Goal: Contribute content: Contribute content

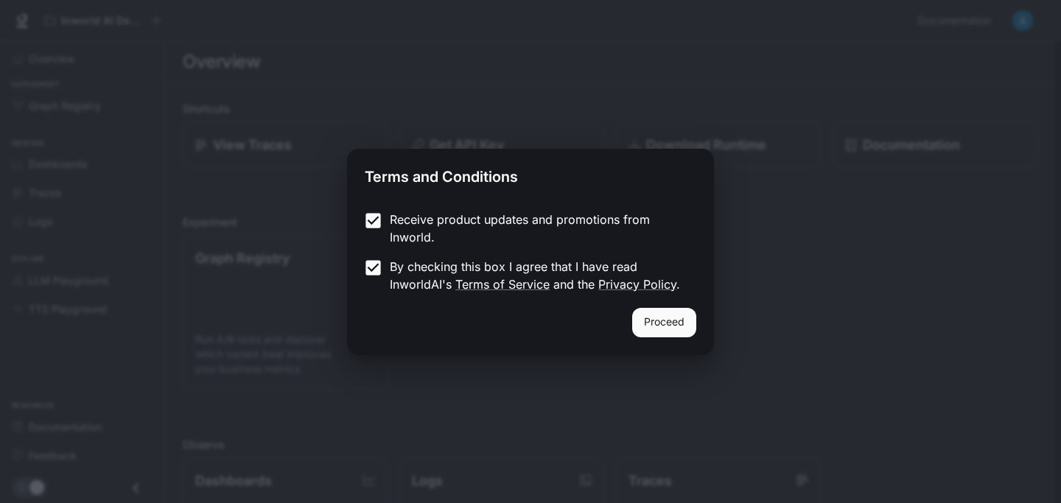
click at [636, 308] on div "Proceed" at bounding box center [530, 331] width 367 height 47
click at [655, 321] on button "Proceed" at bounding box center [664, 322] width 64 height 29
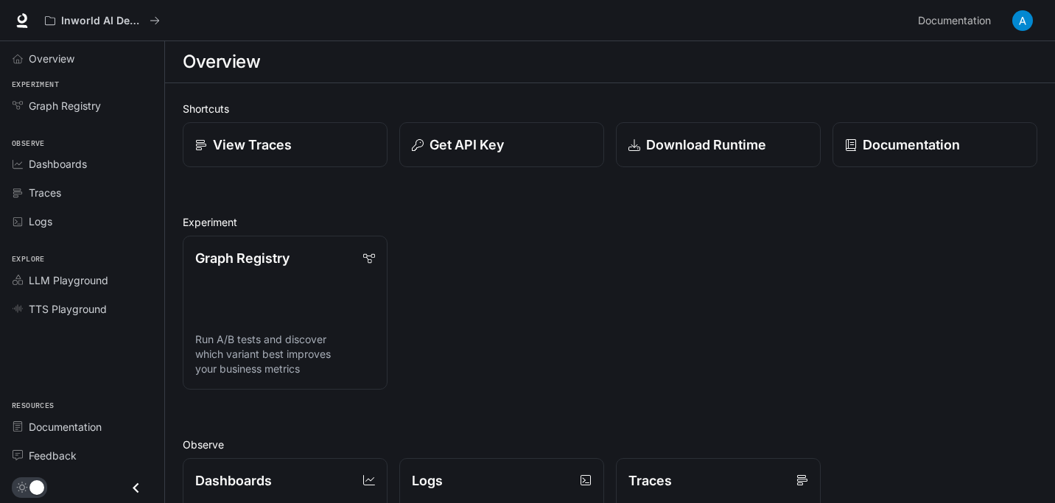
click at [211, 60] on h1 "Overview" at bounding box center [221, 61] width 77 height 29
click at [272, 136] on p "View Traces" at bounding box center [252, 145] width 80 height 20
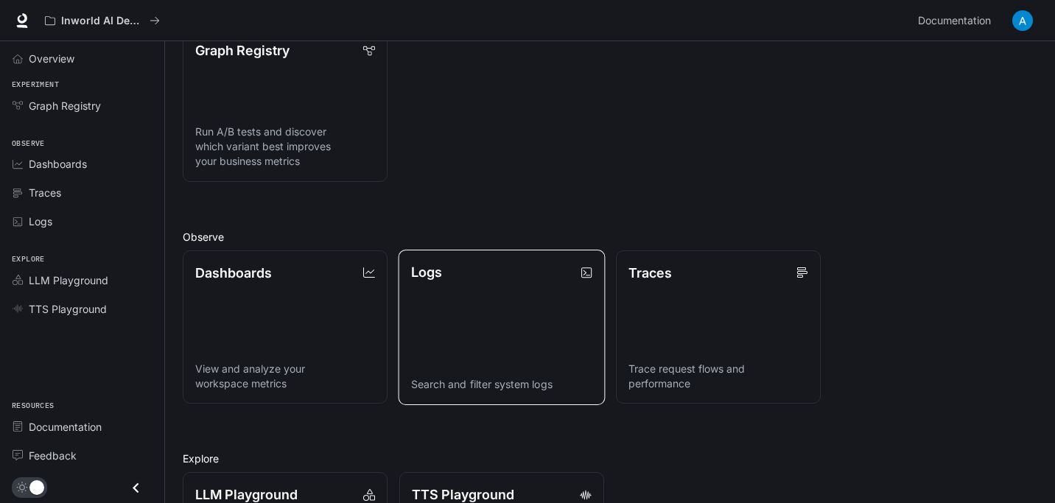
scroll to position [209, 0]
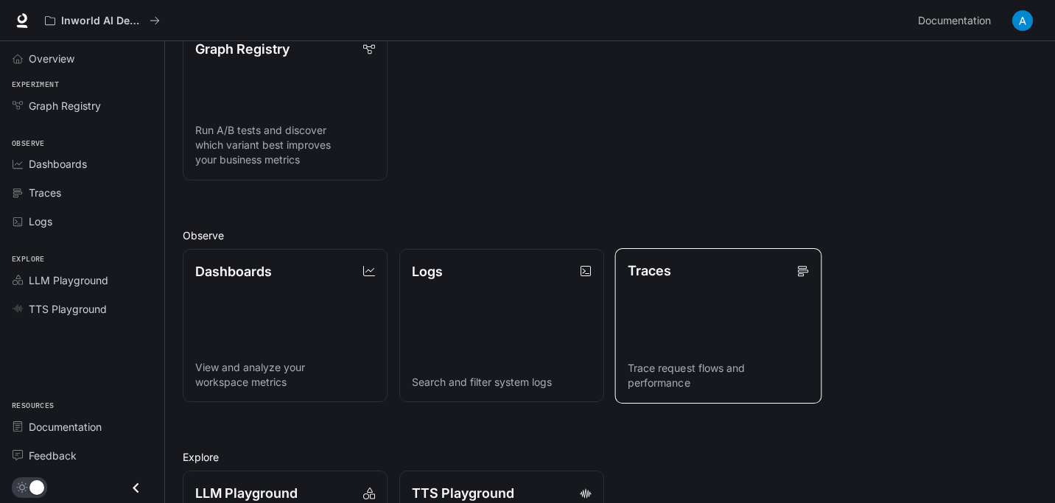
click at [701, 330] on link "Traces Trace request flows and performance" at bounding box center [718, 325] width 207 height 155
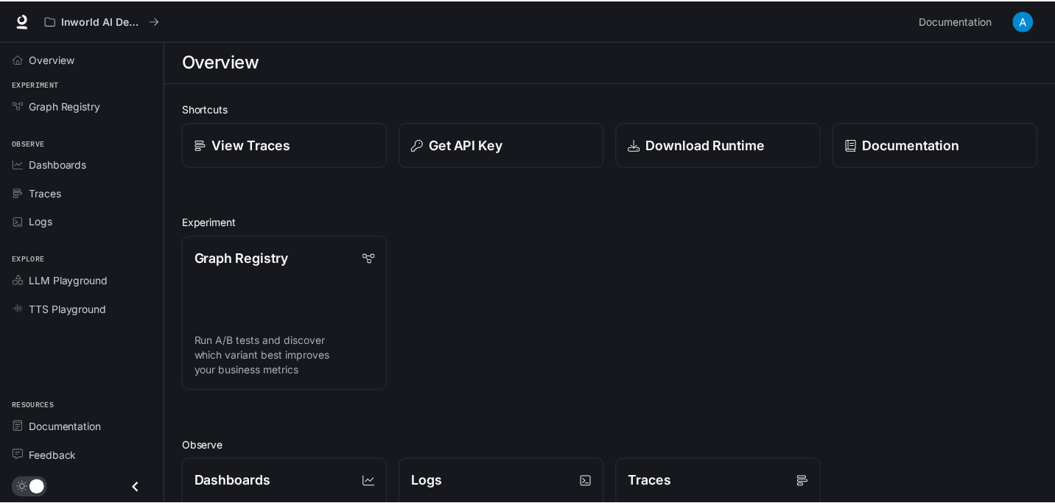
scroll to position [209, 0]
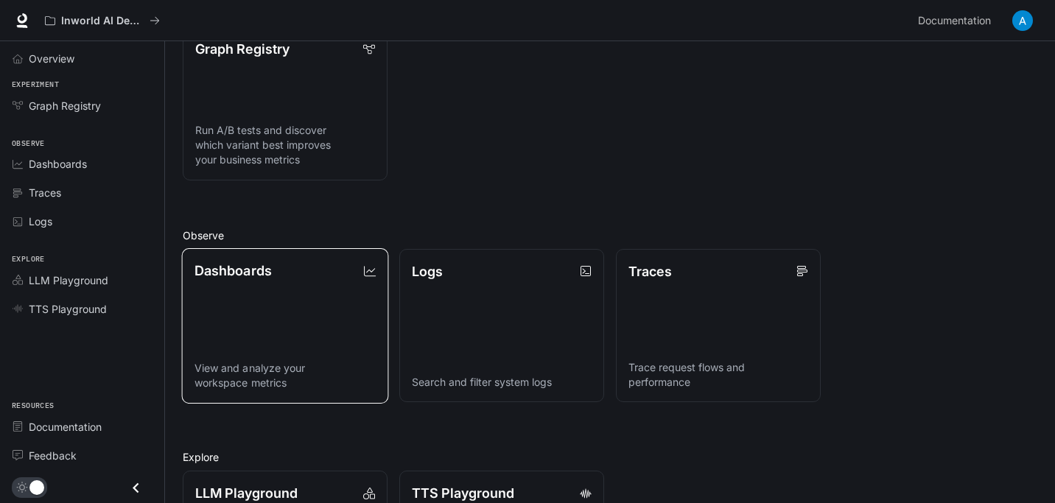
click at [322, 317] on link "Dashboards View and analyze your workspace metrics" at bounding box center [285, 325] width 207 height 155
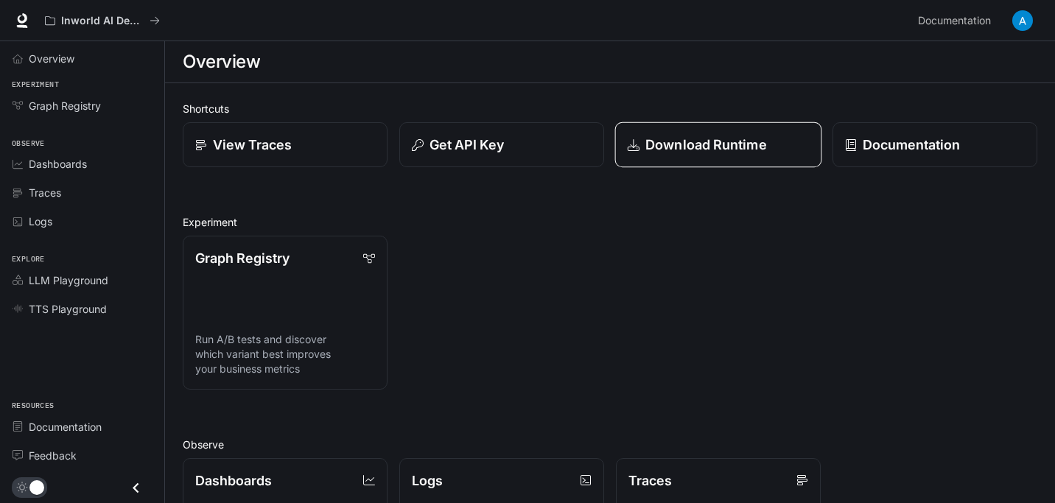
click at [708, 137] on p "Download Runtime" at bounding box center [706, 145] width 122 height 20
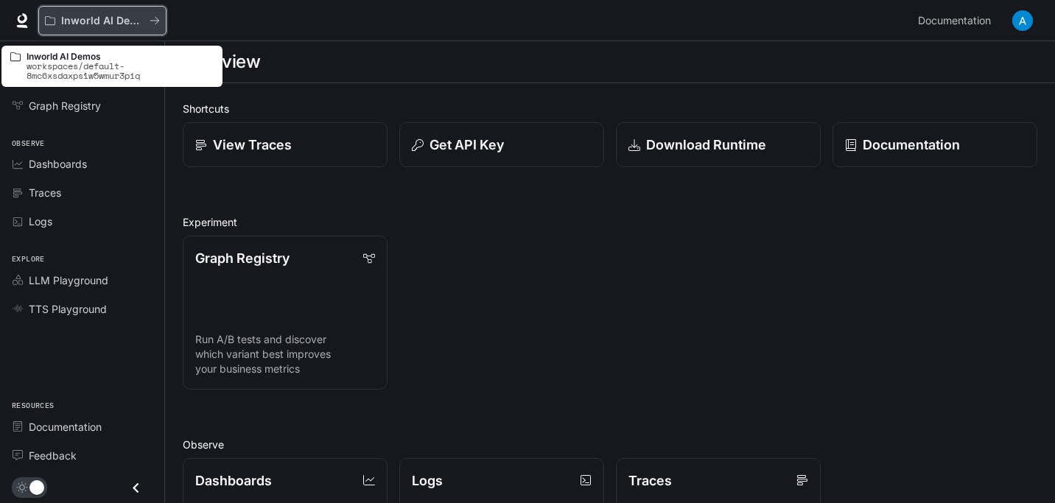
click at [150, 15] on div "Inworld AI Demos" at bounding box center [102, 21] width 115 height 13
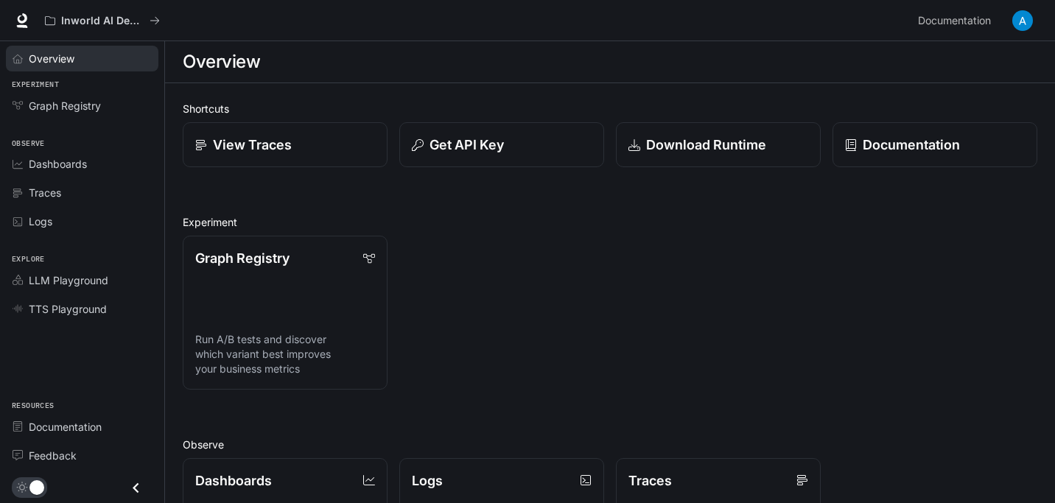
click at [98, 60] on div "Overview" at bounding box center [90, 58] width 123 height 15
click at [105, 117] on link "Graph Registry" at bounding box center [82, 106] width 153 height 26
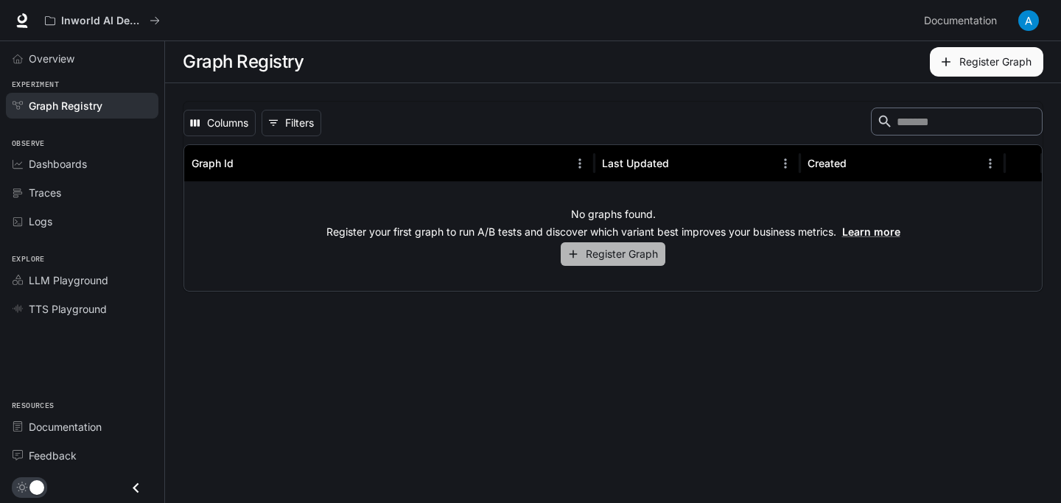
click at [609, 255] on button "Register Graph" at bounding box center [613, 254] width 105 height 24
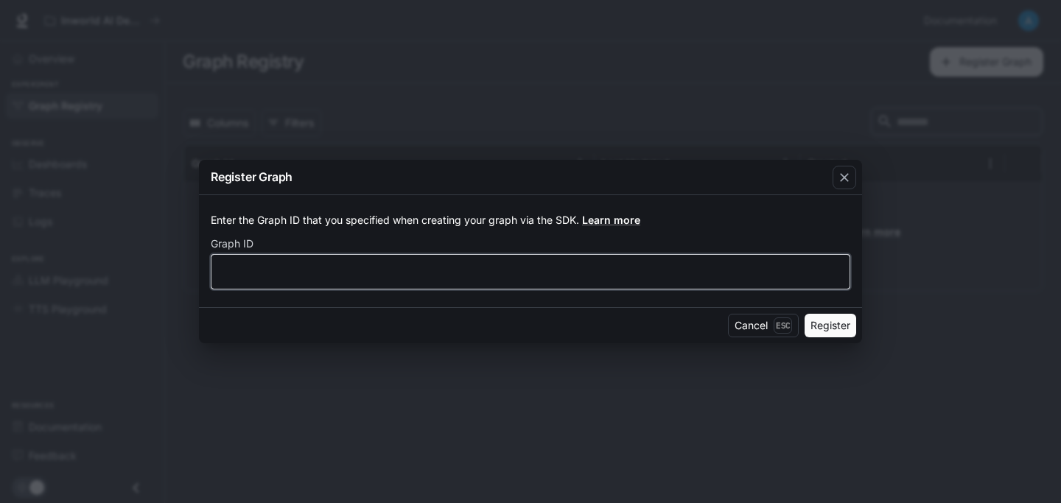
click at [465, 267] on input "text" at bounding box center [530, 271] width 638 height 15
type input "*"
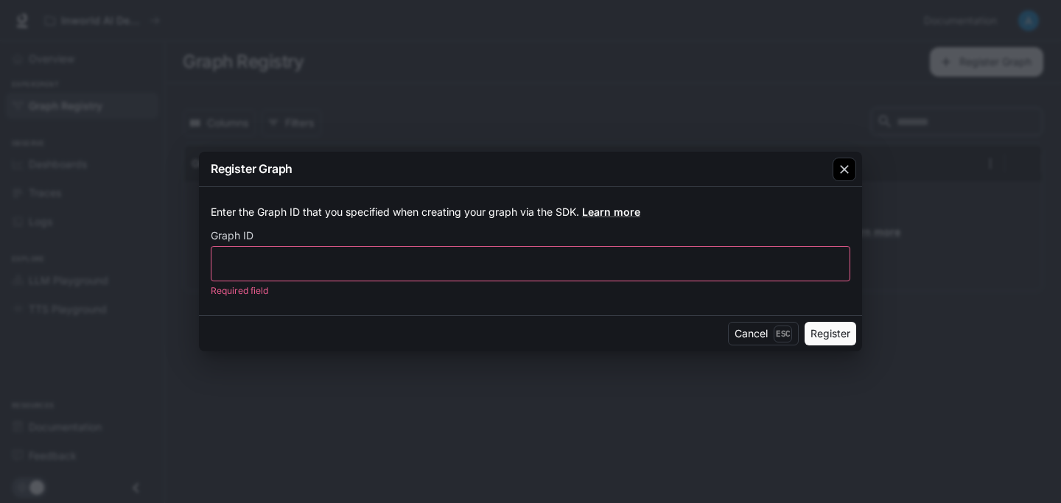
click at [850, 166] on icon "button" at bounding box center [844, 169] width 15 height 15
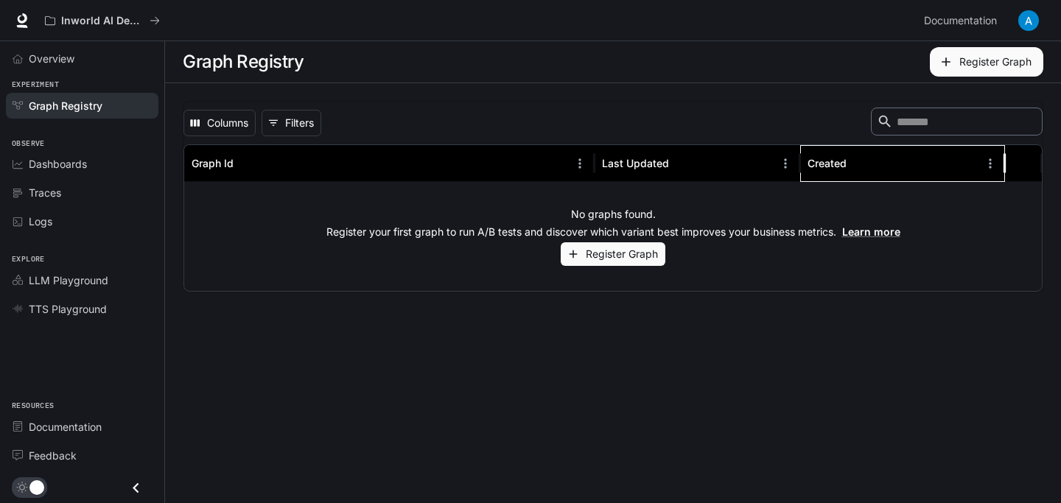
click at [821, 157] on div "Created" at bounding box center [826, 163] width 39 height 13
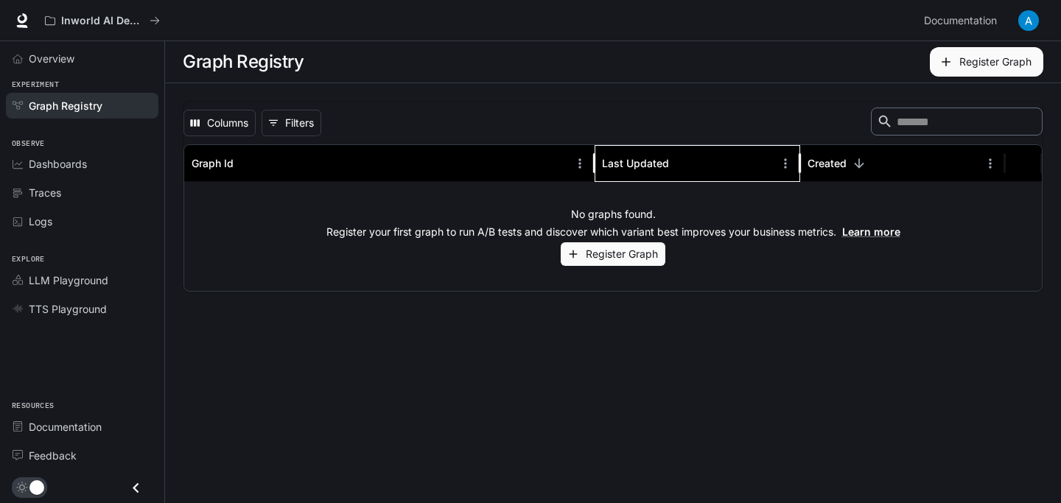
click at [640, 153] on div "Last Updated" at bounding box center [688, 163] width 172 height 36
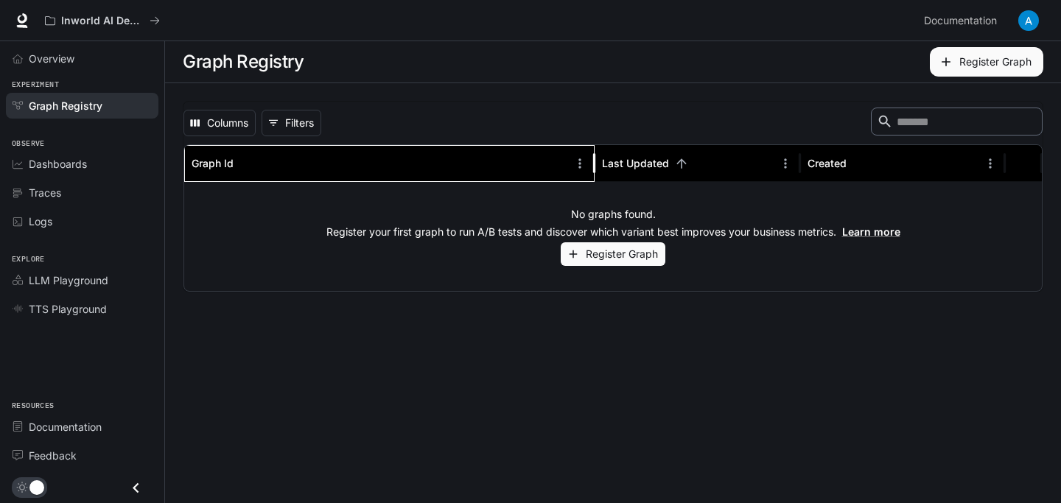
click at [196, 150] on div "Graph Id" at bounding box center [380, 163] width 377 height 36
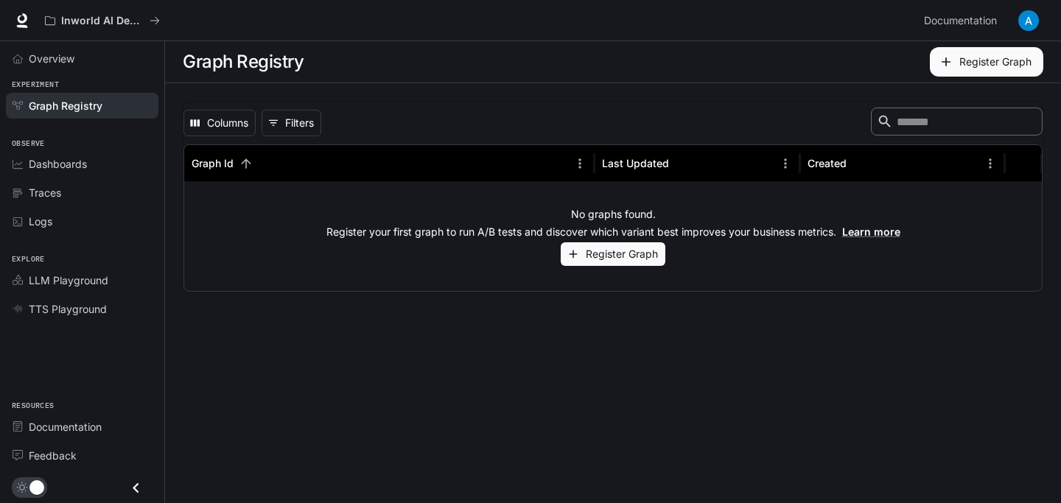
click at [70, 150] on li "Dashboards" at bounding box center [82, 164] width 164 height 29
click at [71, 161] on span "Dashboards" at bounding box center [58, 163] width 58 height 15
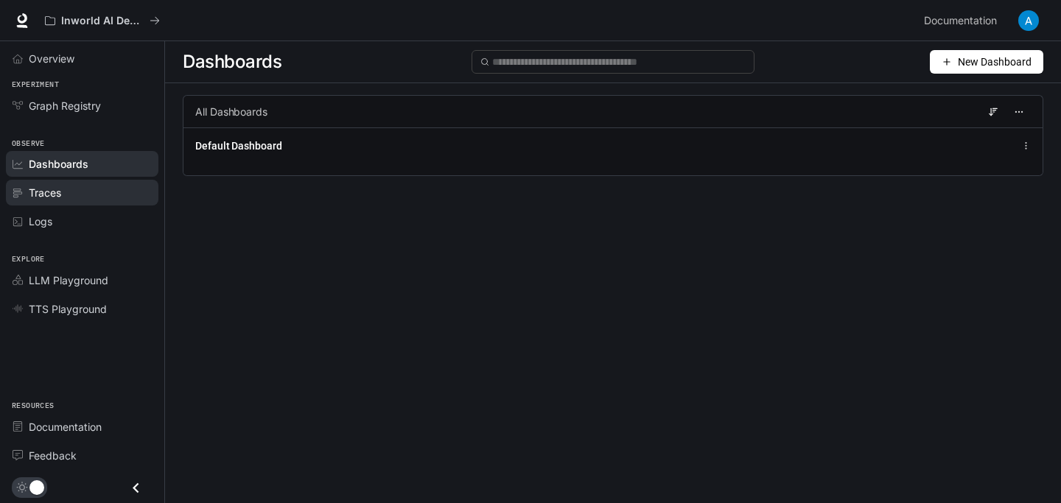
click at [60, 192] on span "Traces" at bounding box center [45, 192] width 32 height 15
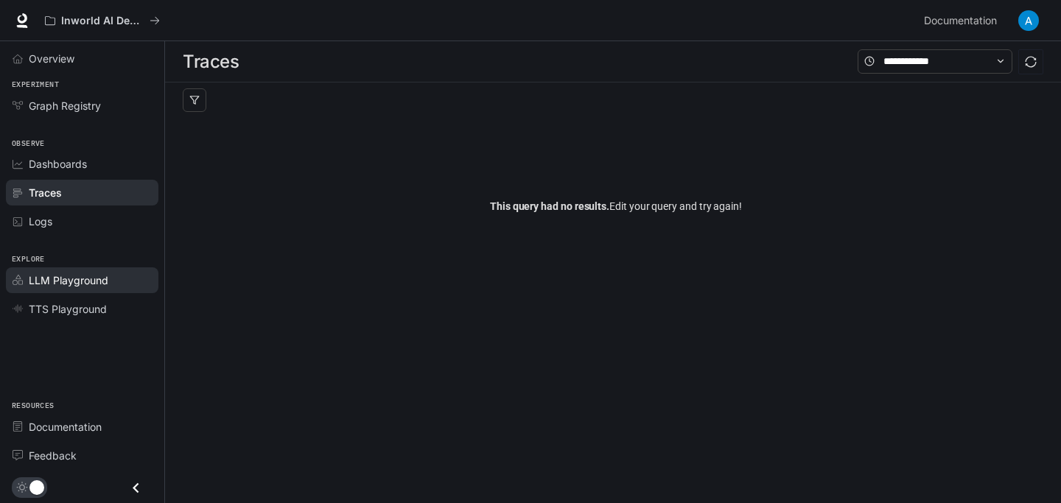
click at [55, 288] on link "LLM Playground" at bounding box center [82, 280] width 153 height 26
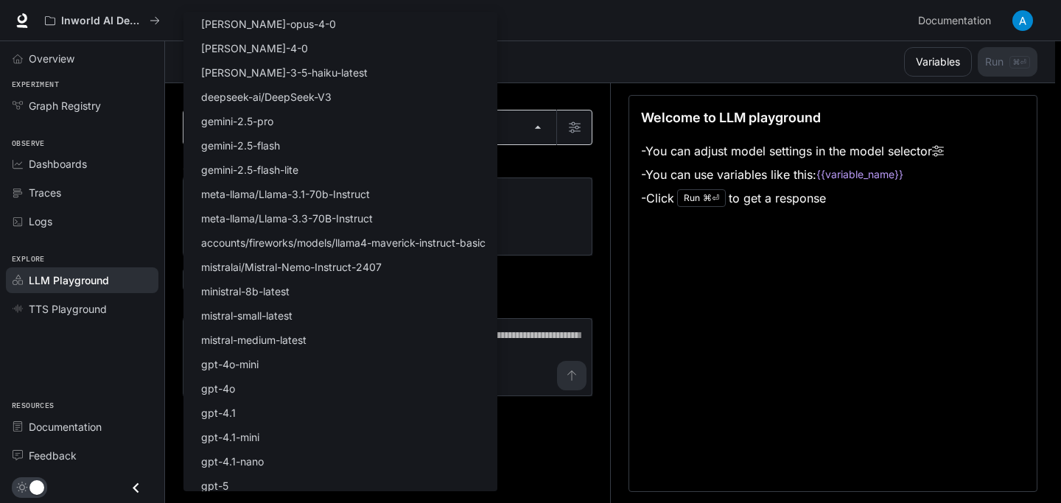
click at [244, 140] on body "Skip to main content Inworld AI Demos Documentation Documentation Portal Overvi…" at bounding box center [530, 252] width 1061 height 504
click at [575, 256] on div at bounding box center [530, 251] width 1061 height 503
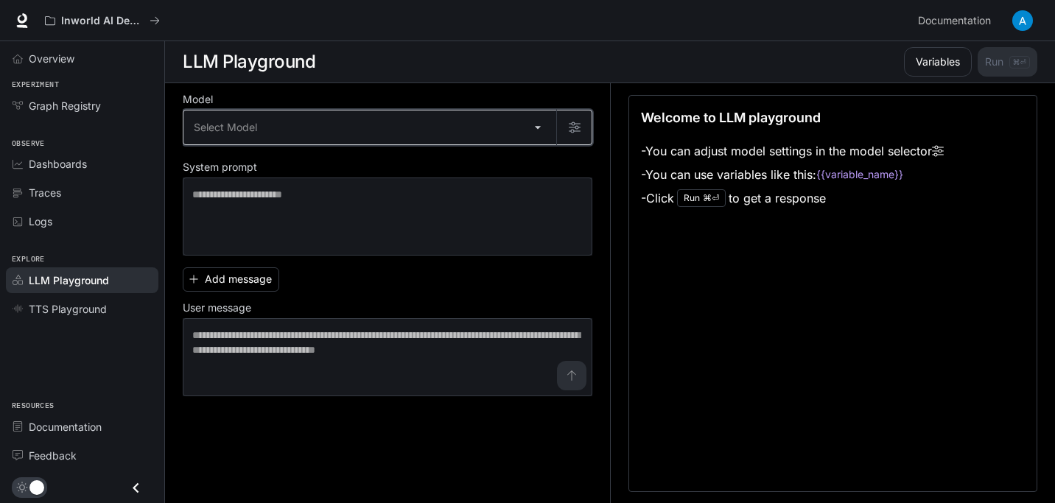
scroll to position [1, 0]
